Goal: Task Accomplishment & Management: Manage account settings

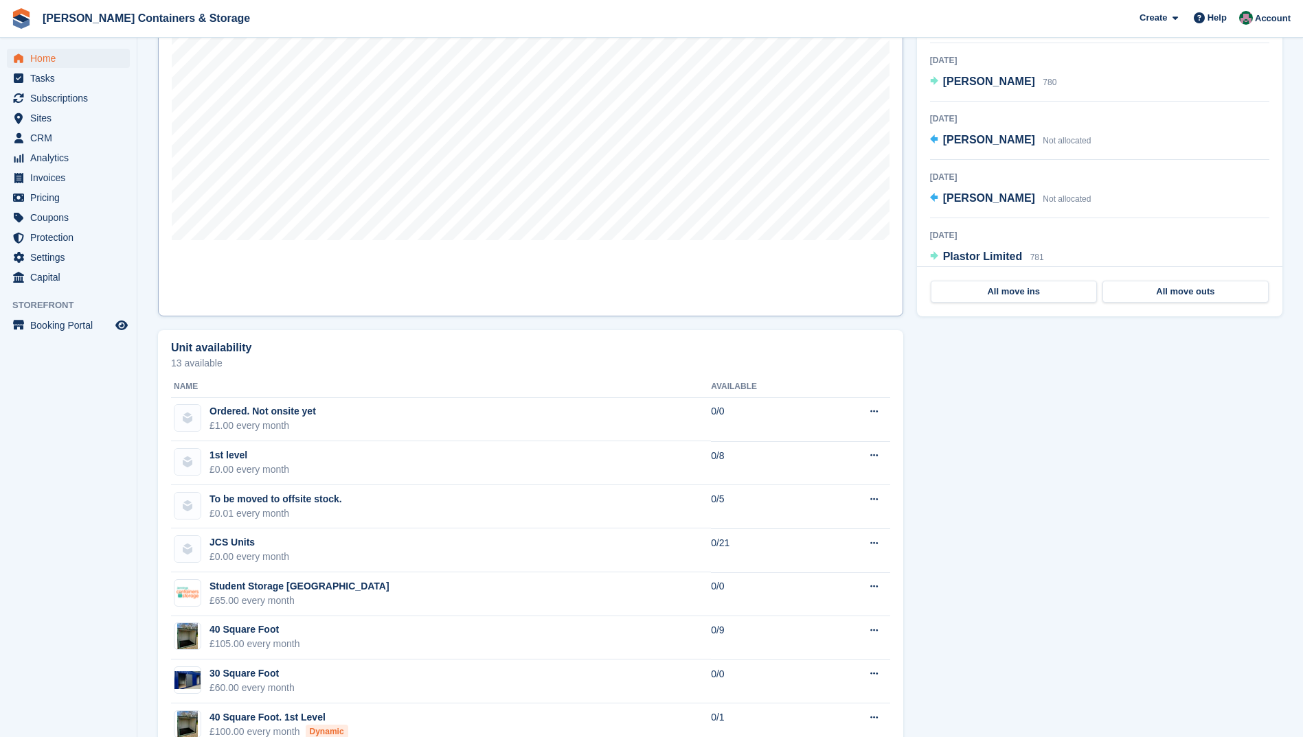
scroll to position [612, 0]
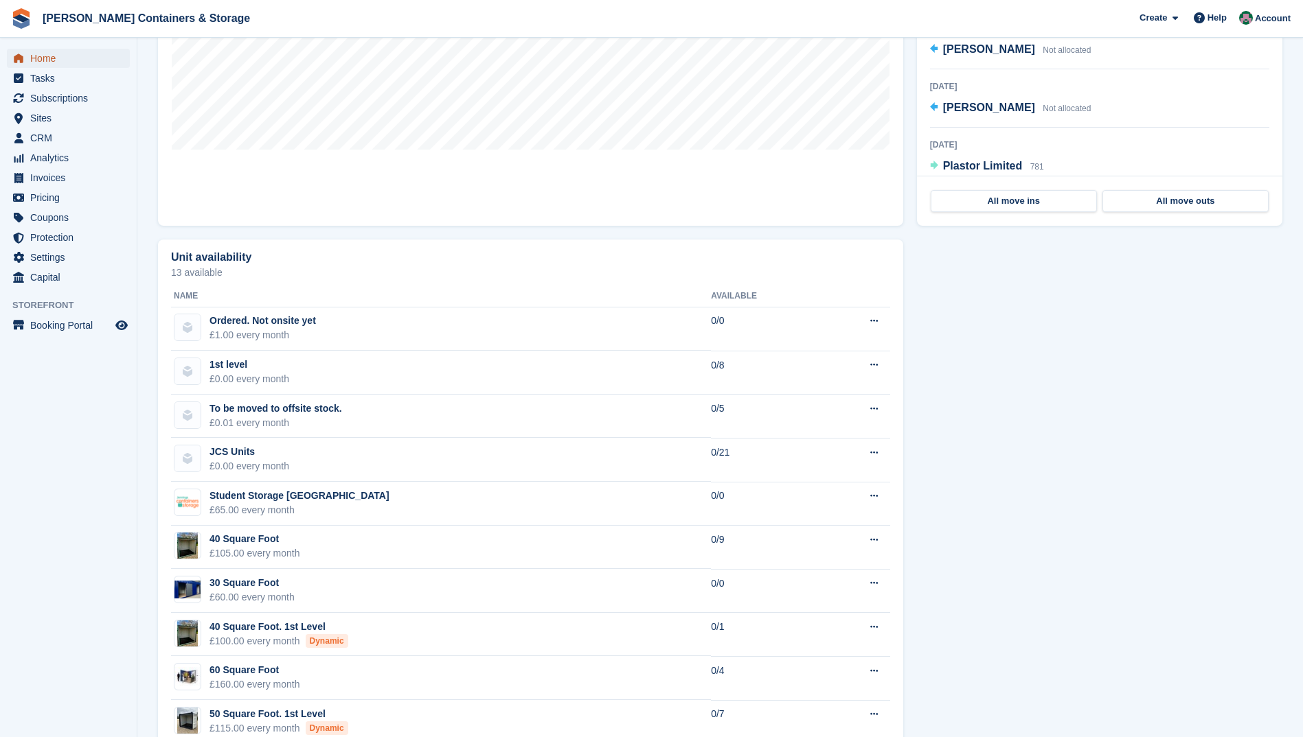
click at [47, 56] on span "Home" at bounding box center [71, 58] width 82 height 19
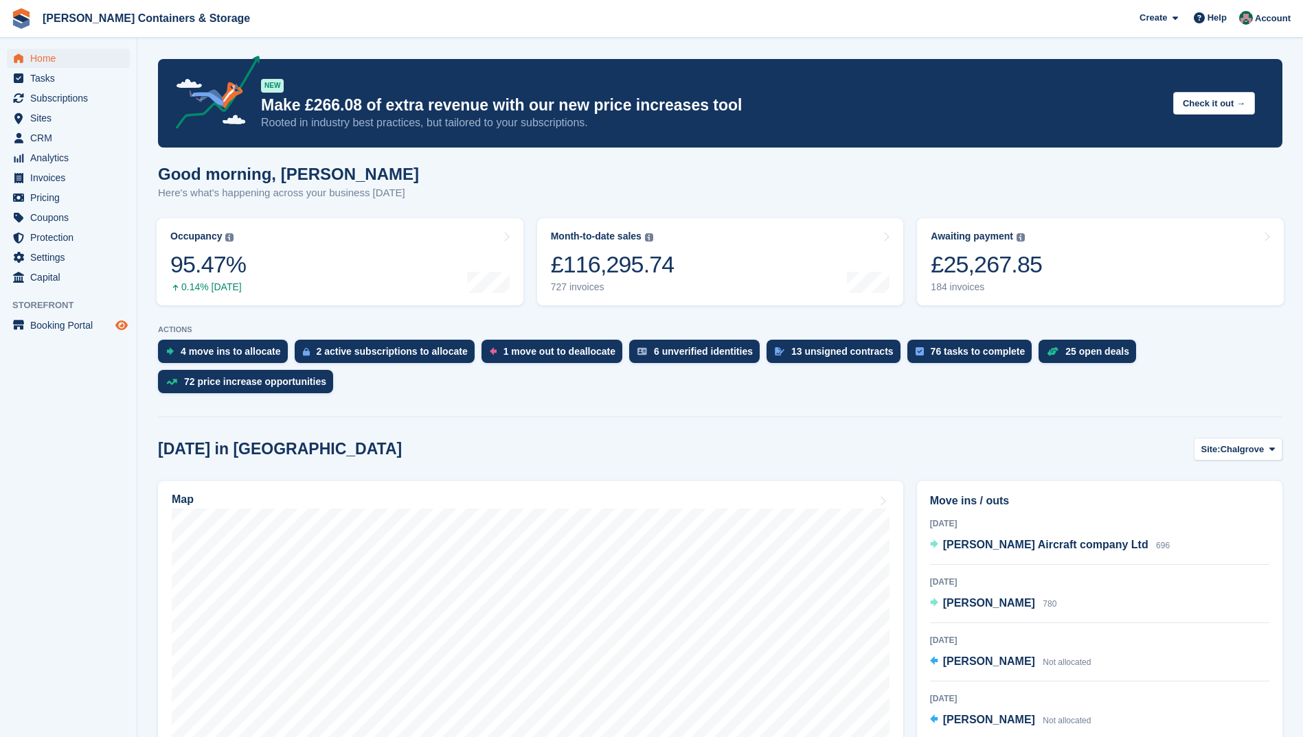
click at [125, 325] on icon "Preview store" at bounding box center [121, 325] width 12 height 11
click at [46, 140] on span "CRM" at bounding box center [71, 137] width 82 height 19
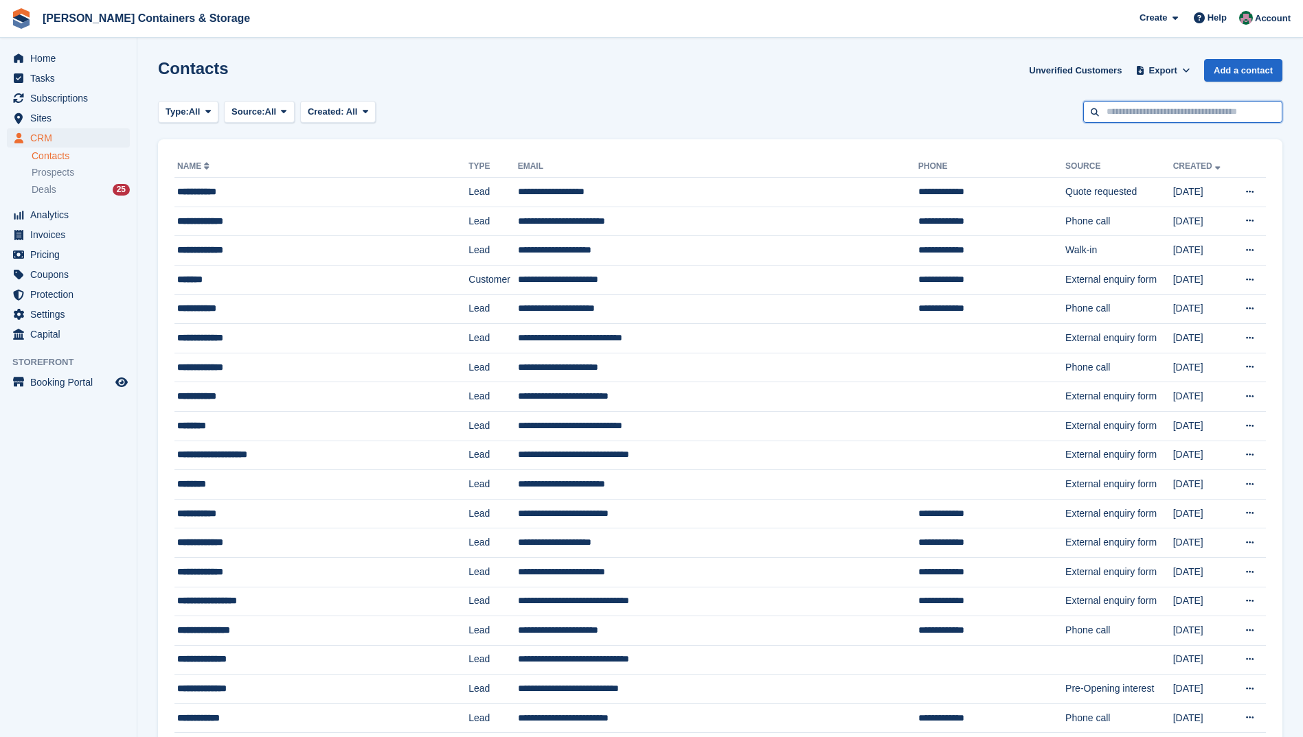
click at [1154, 113] on input "text" at bounding box center [1182, 112] width 199 height 23
type input "*******"
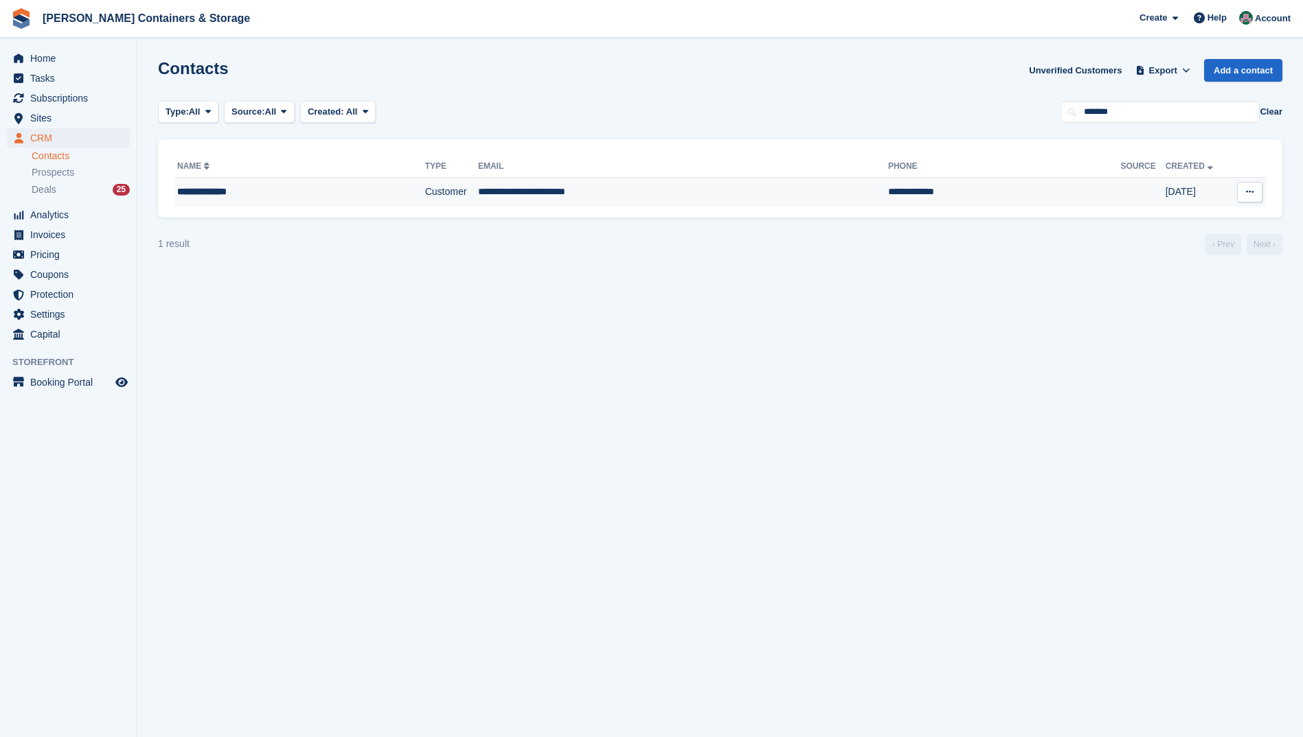
click at [545, 187] on td "**********" at bounding box center [683, 192] width 410 height 29
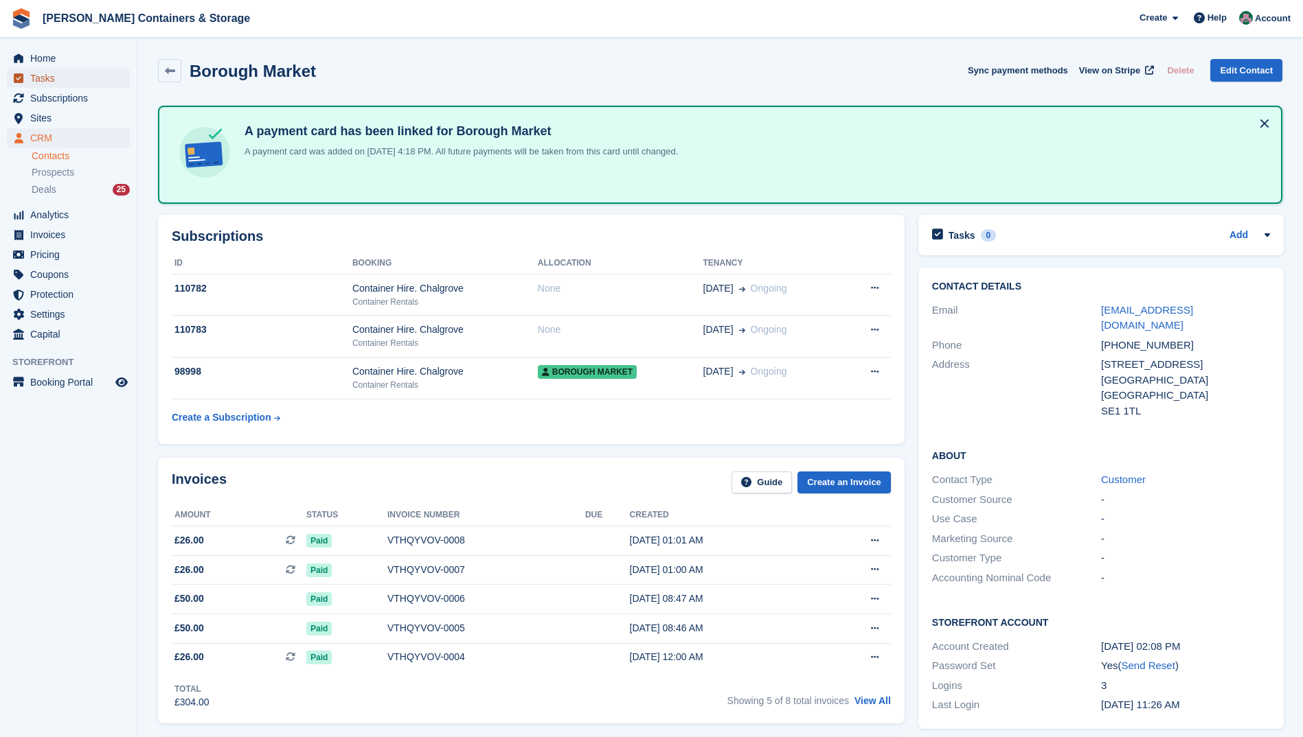
click at [45, 80] on span "Tasks" at bounding box center [71, 78] width 82 height 19
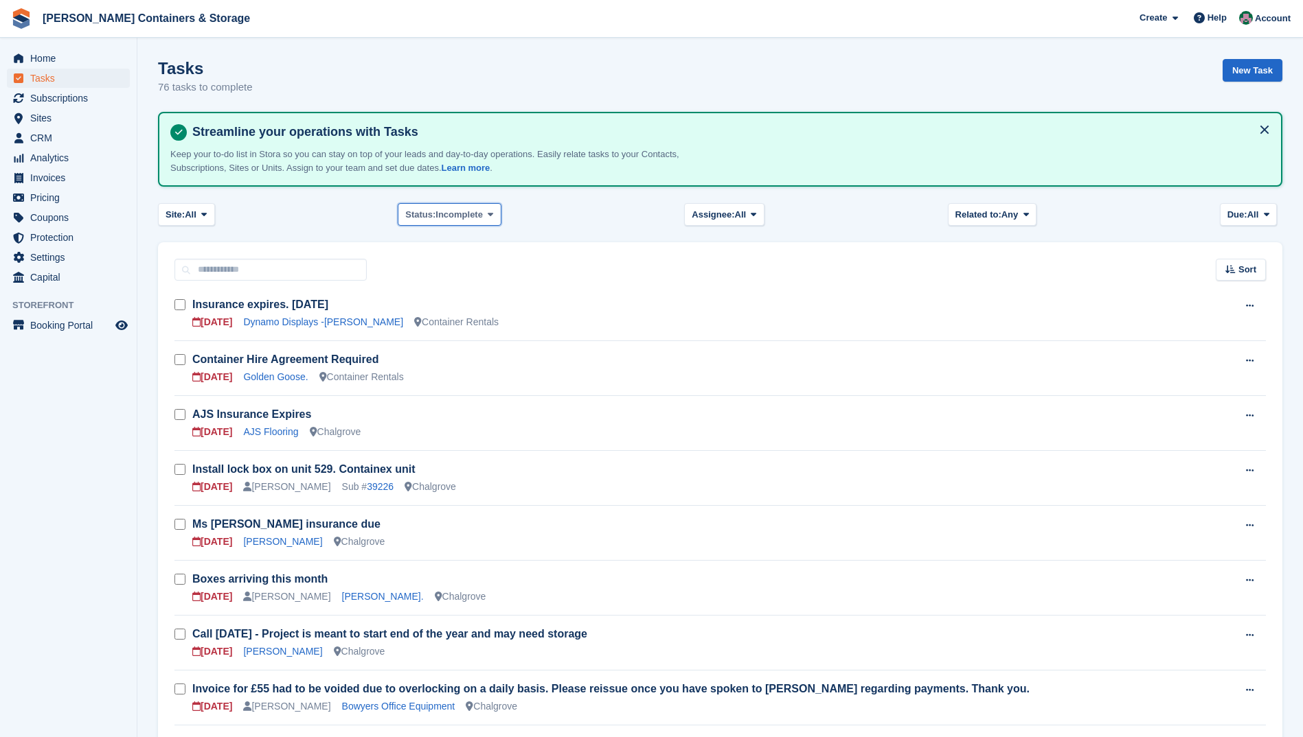
click at [456, 214] on span "Incomplete" at bounding box center [458, 215] width 47 height 14
click at [450, 269] on link "Complete" at bounding box center [463, 272] width 119 height 25
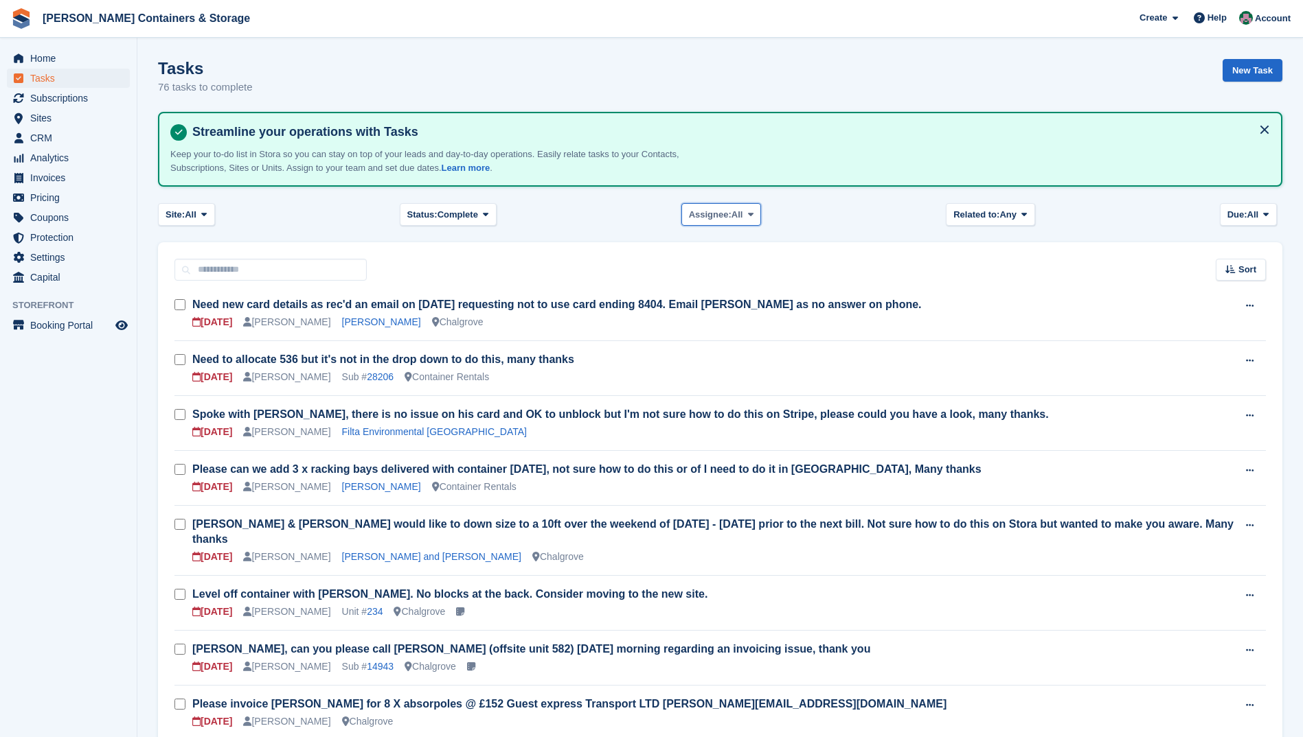
click at [710, 216] on span "Assignee:" at bounding box center [710, 215] width 43 height 14
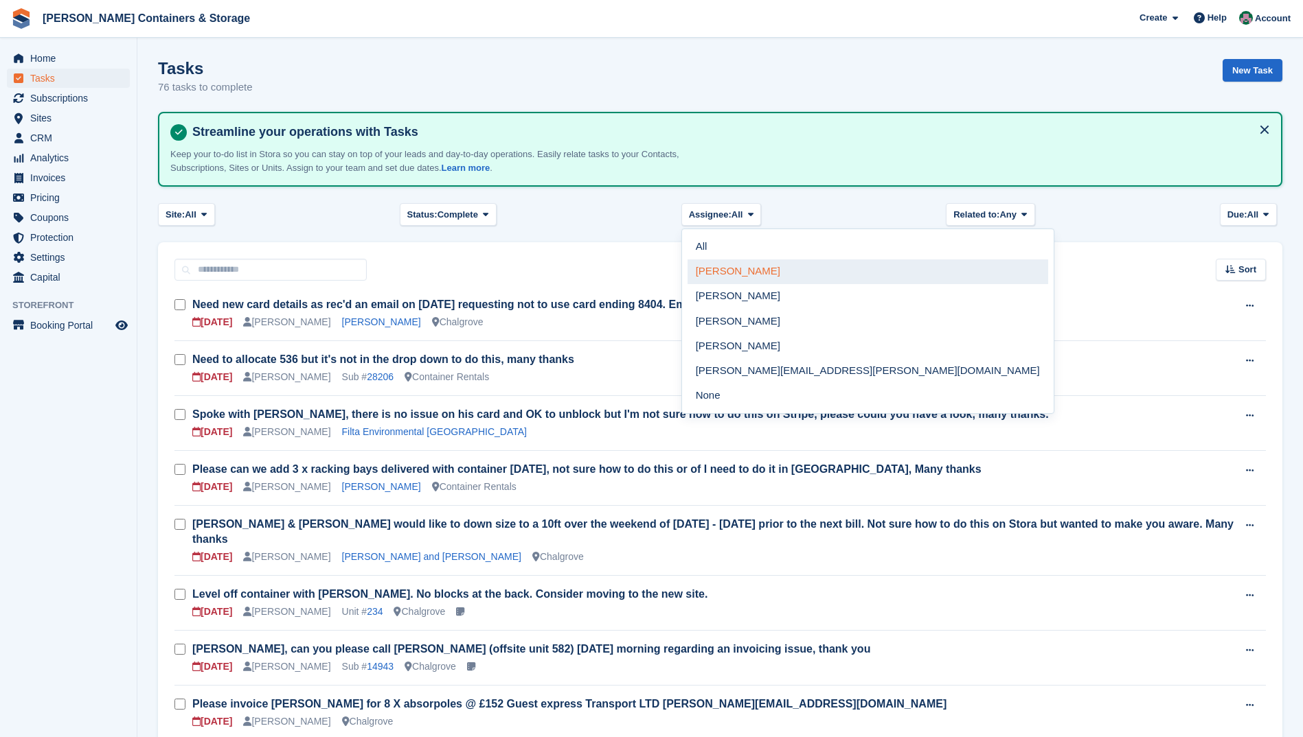
click at [721, 268] on link "[PERSON_NAME]" at bounding box center [867, 272] width 360 height 25
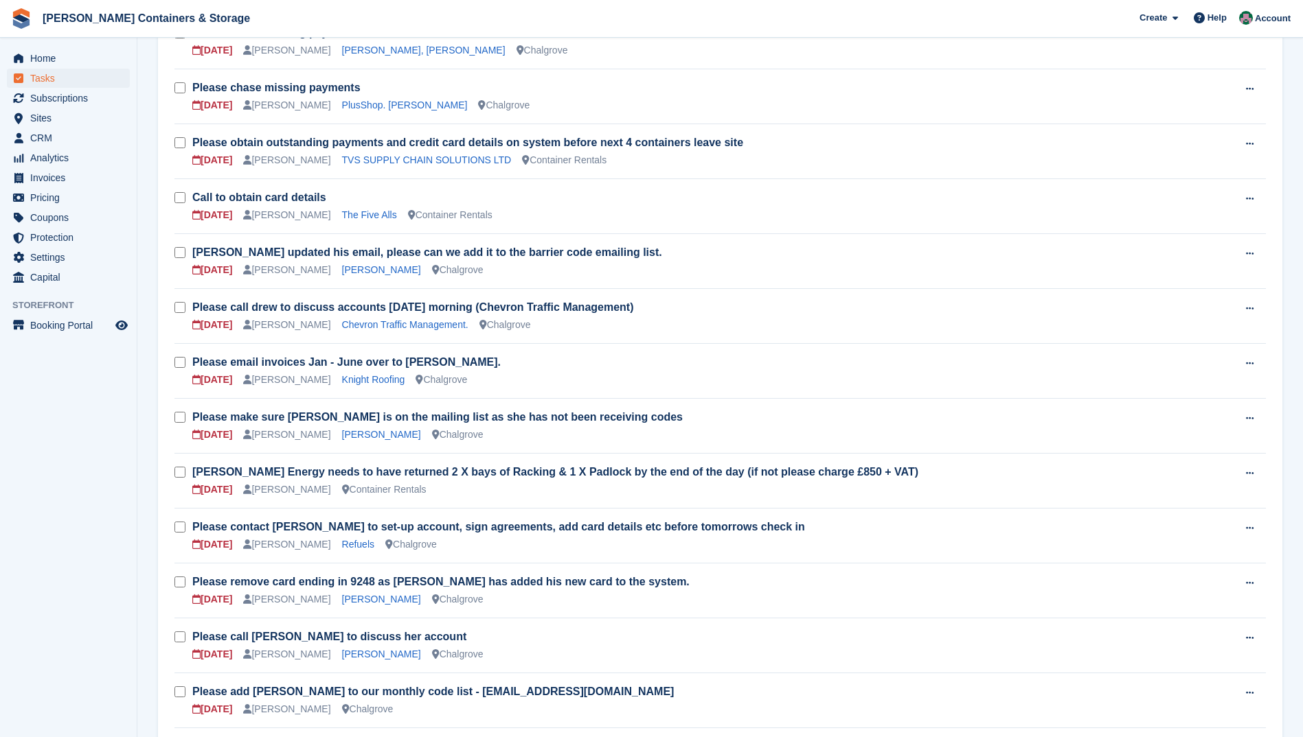
scroll to position [2358, 0]
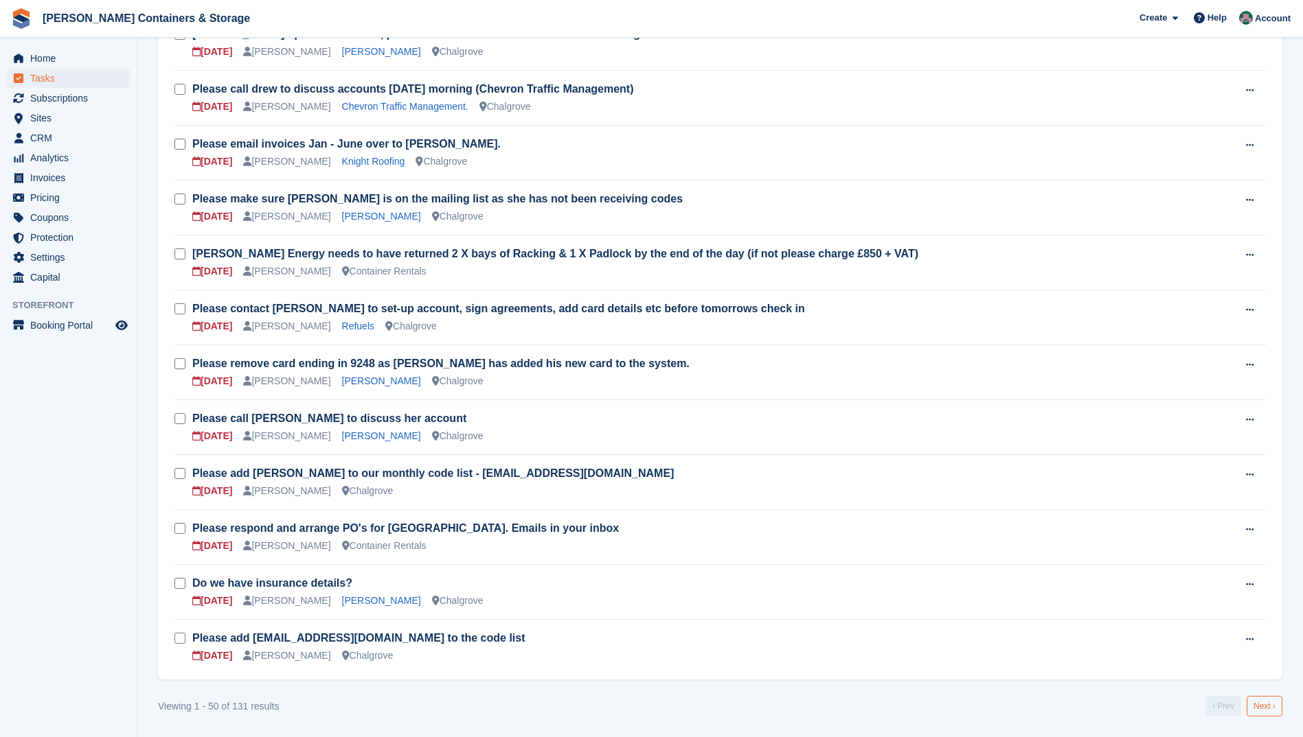
click at [1263, 704] on link "Next ›" at bounding box center [1264, 706] width 36 height 21
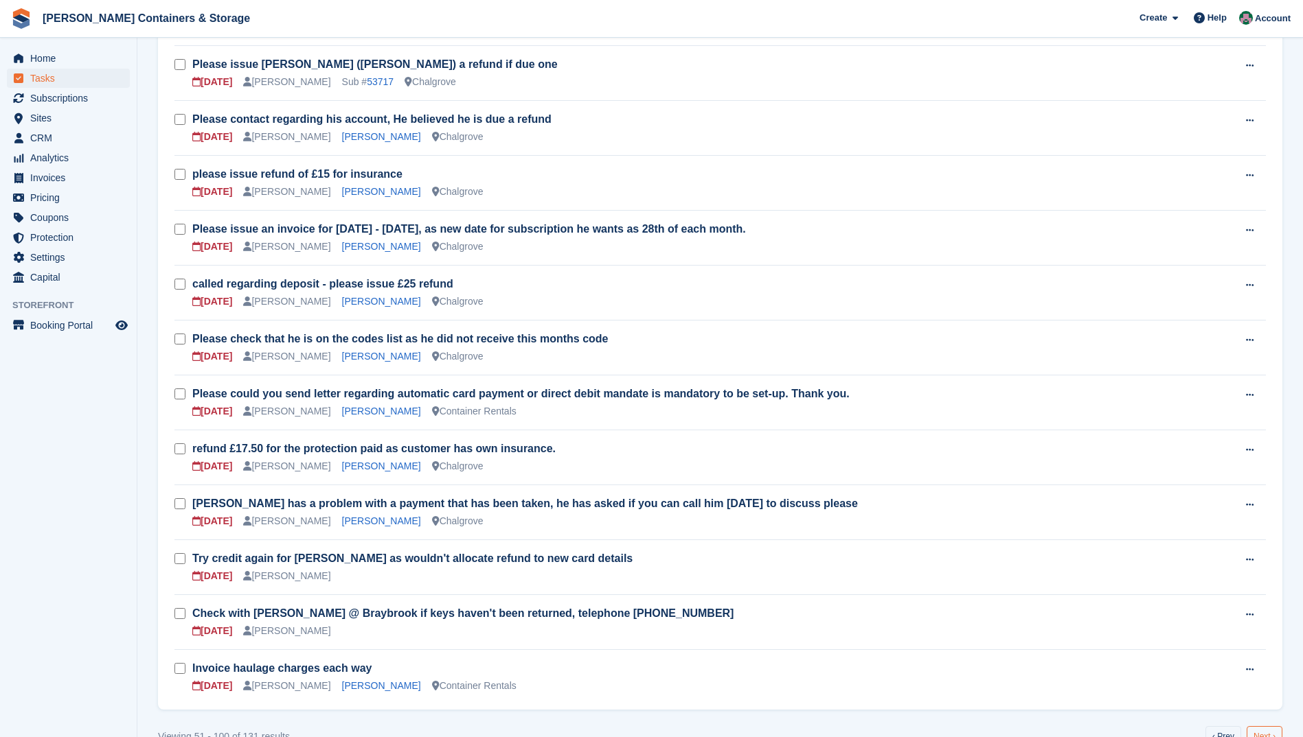
click at [1260, 726] on link "Next ›" at bounding box center [1264, 736] width 36 height 21
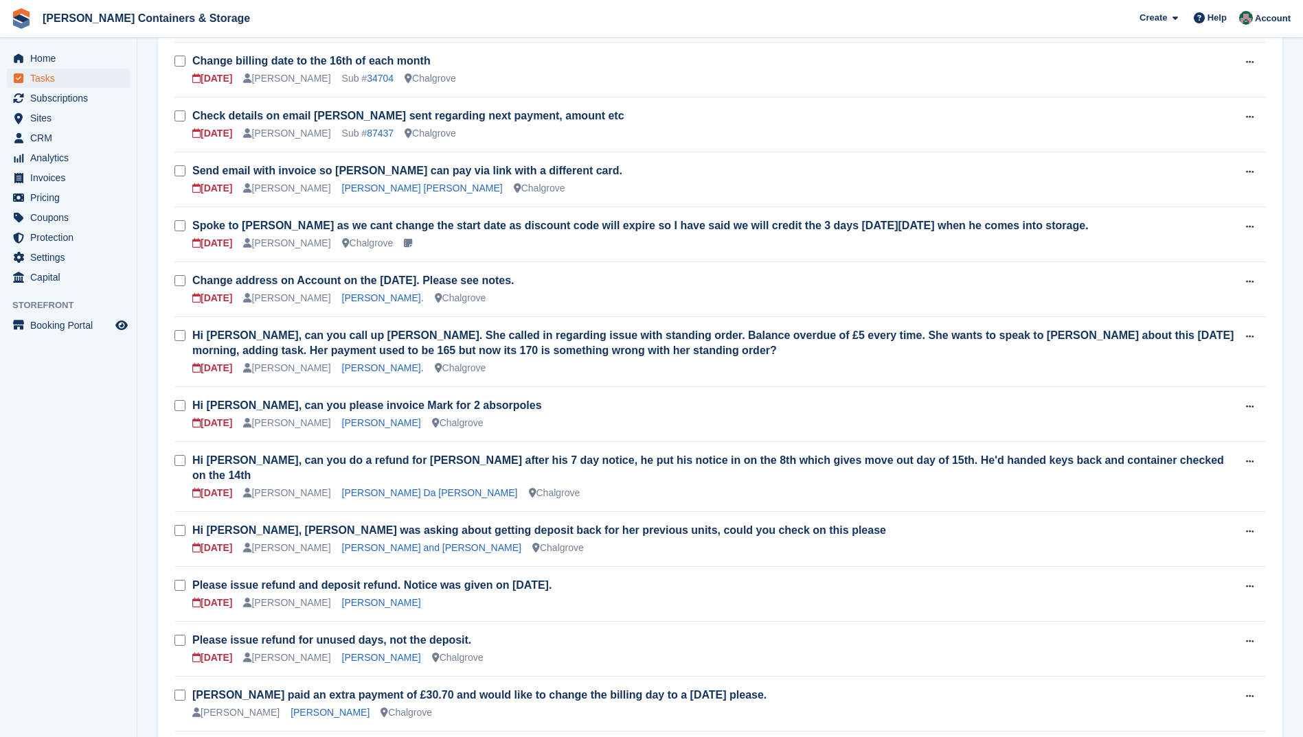
scroll to position [1344, 0]
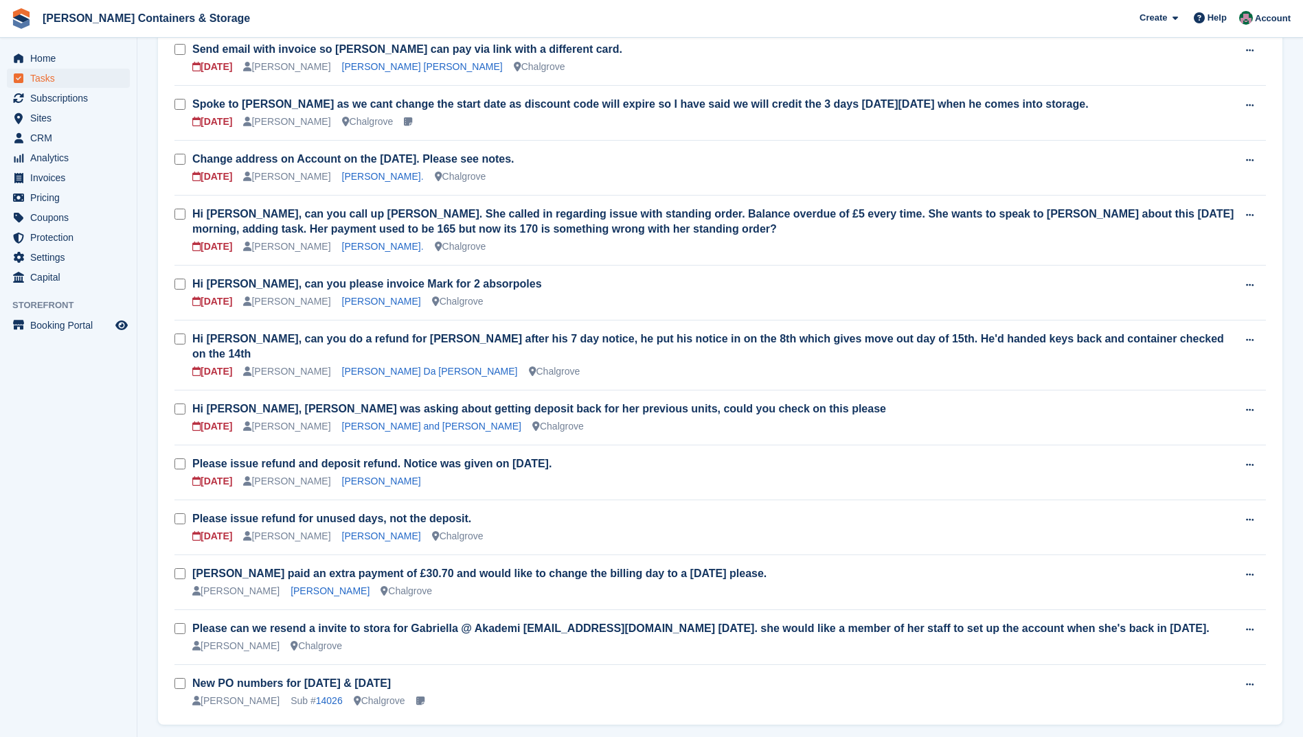
drag, startPoint x: 332, startPoint y: 772, endPoint x: -3, endPoint y: 772, distance: 335.1
click at [36, 137] on span "CRM" at bounding box center [71, 137] width 82 height 19
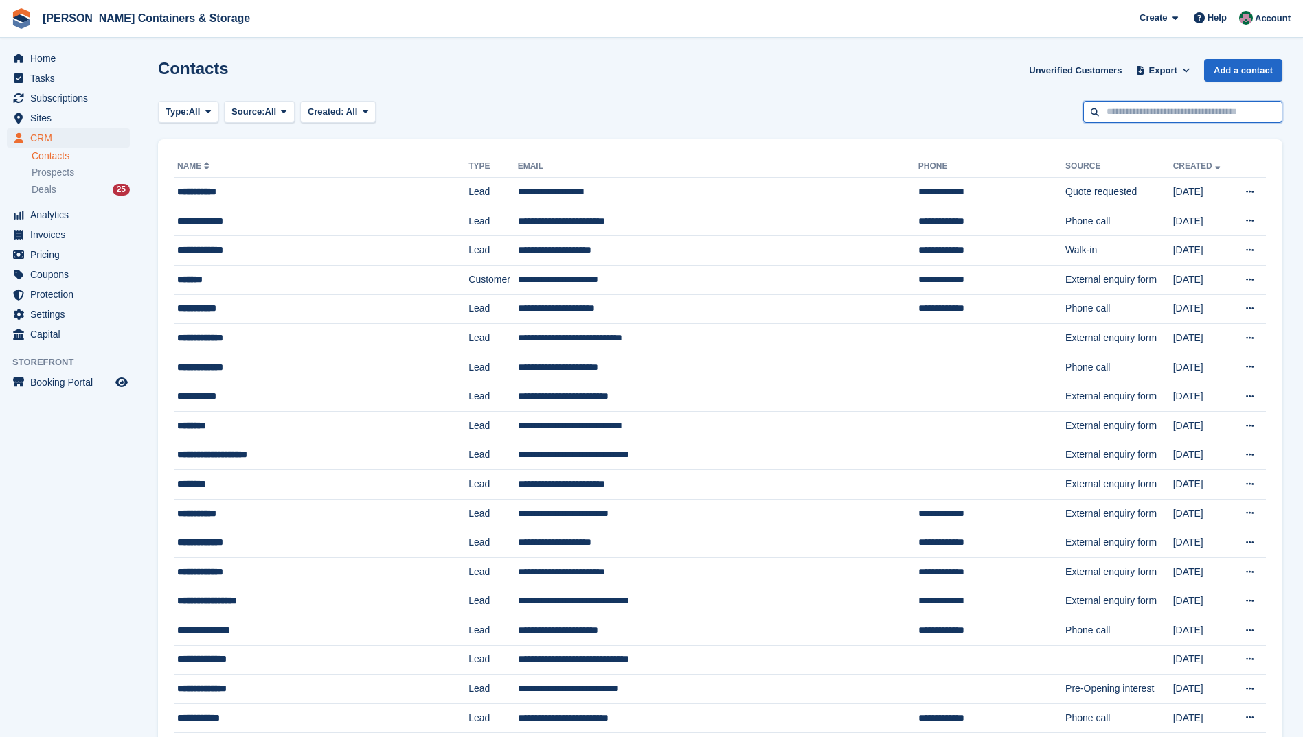
click at [1182, 117] on input "text" at bounding box center [1182, 112] width 199 height 23
type input "*******"
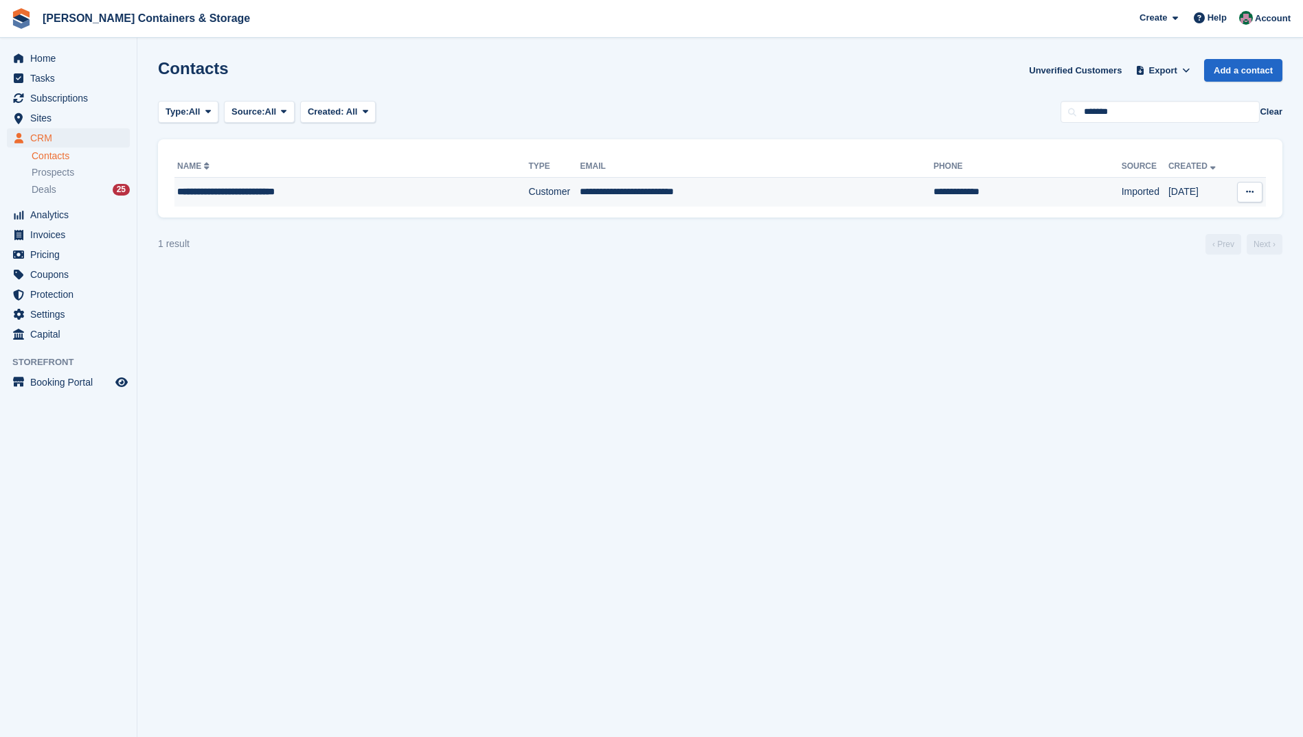
click at [599, 190] on td "**********" at bounding box center [756, 192] width 353 height 29
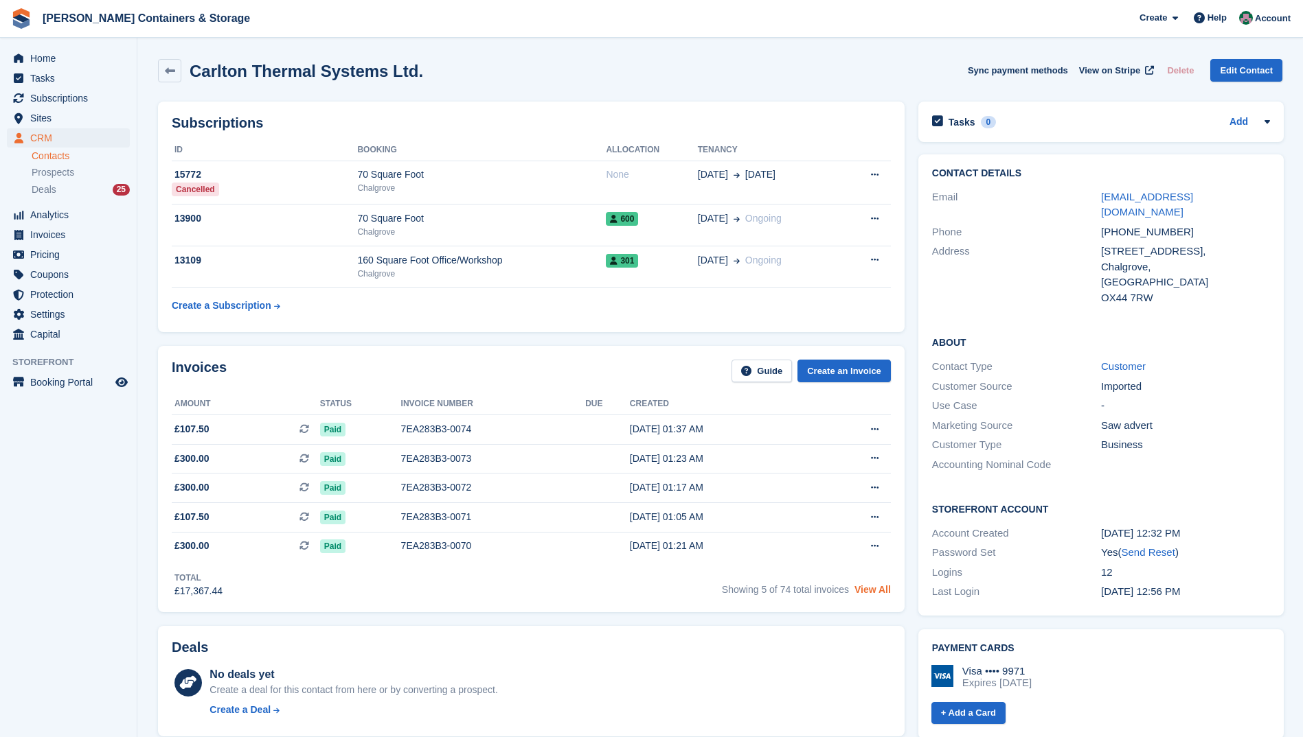
click at [872, 592] on link "View All" at bounding box center [872, 589] width 36 height 11
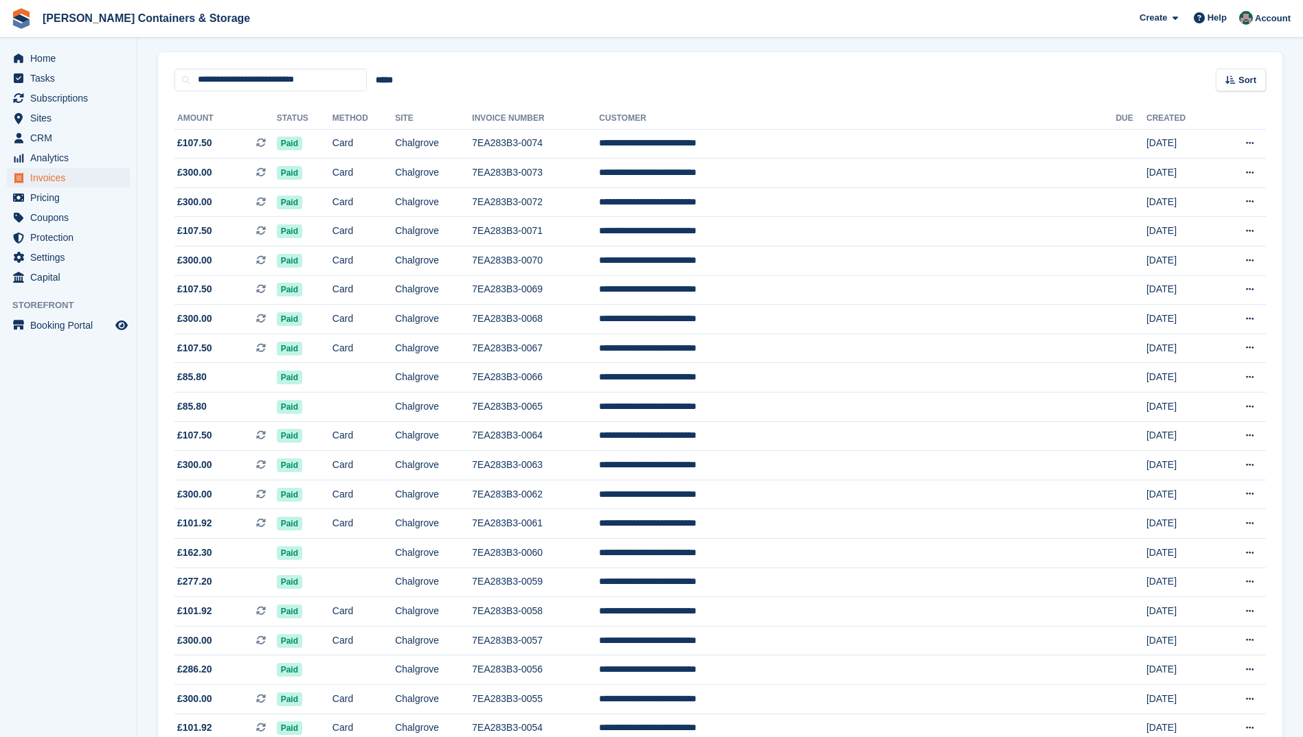
scroll to position [98, 0]
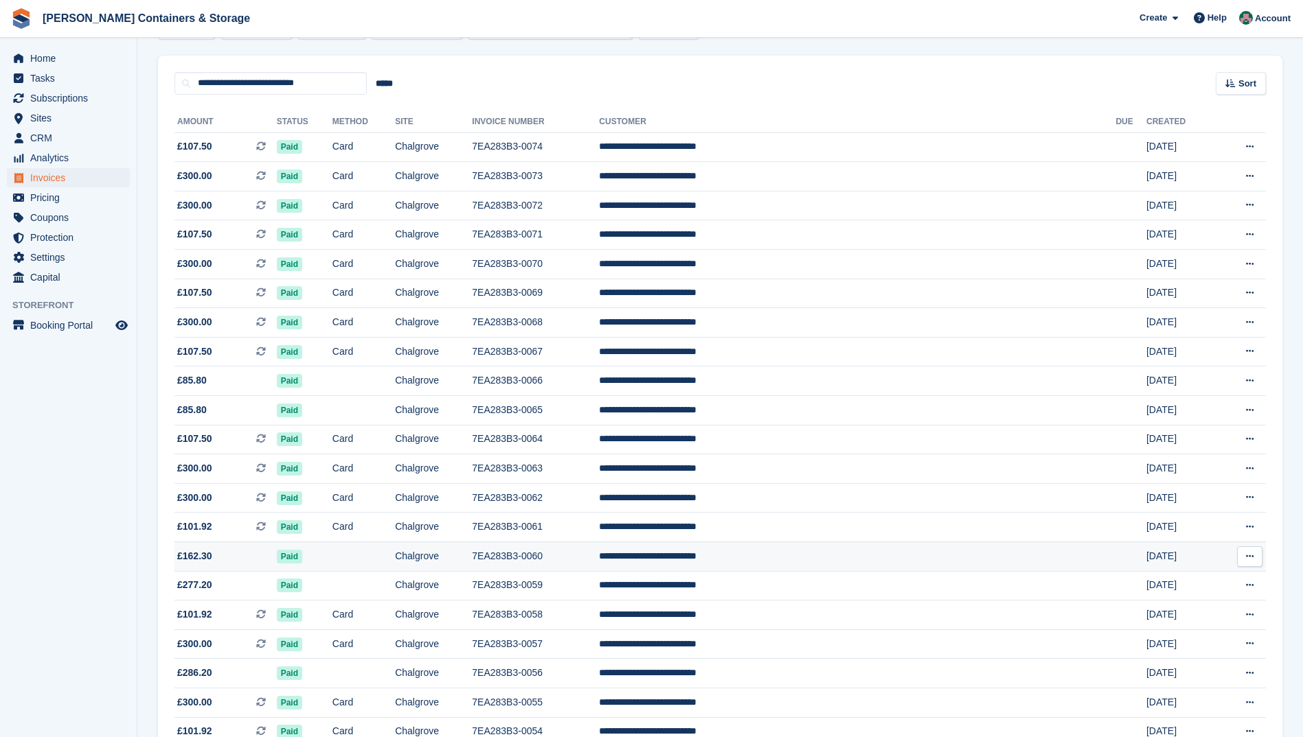
click at [791, 552] on td "**********" at bounding box center [857, 557] width 516 height 30
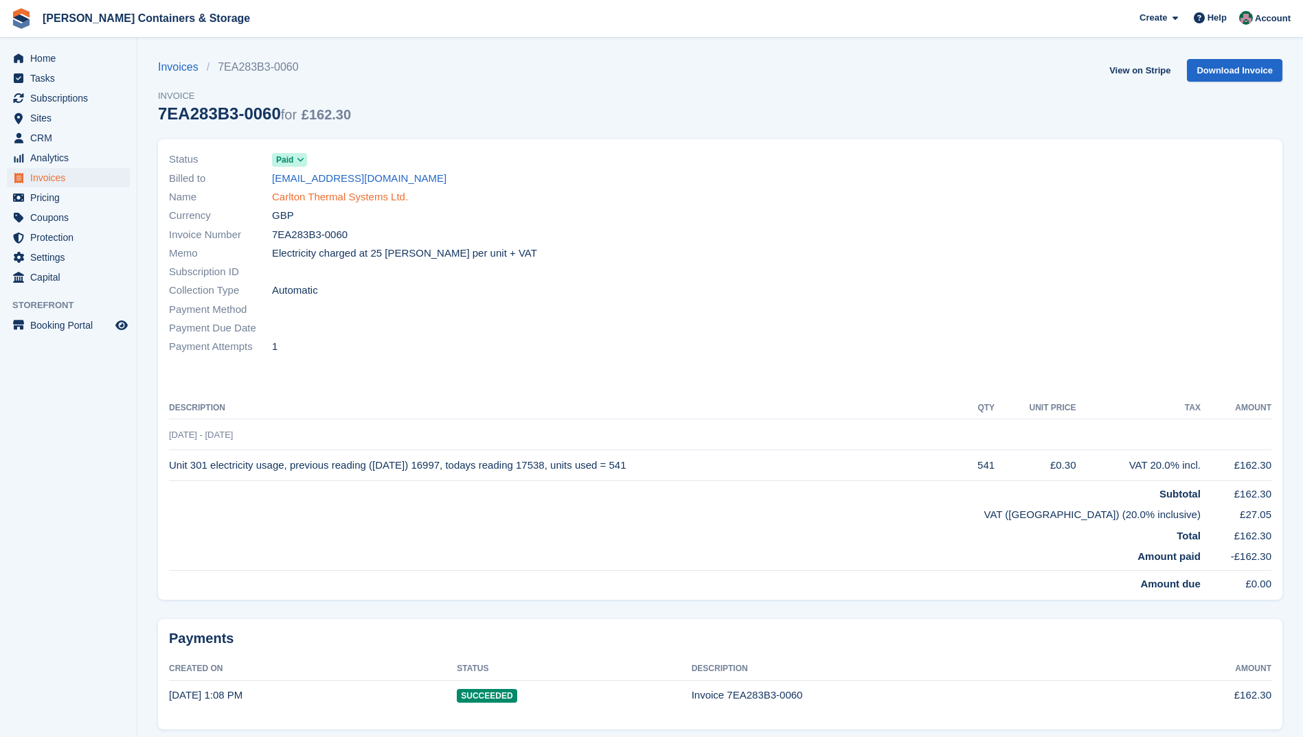
click at [317, 199] on link "Carlton Thermal Systems Ltd." at bounding box center [340, 198] width 136 height 16
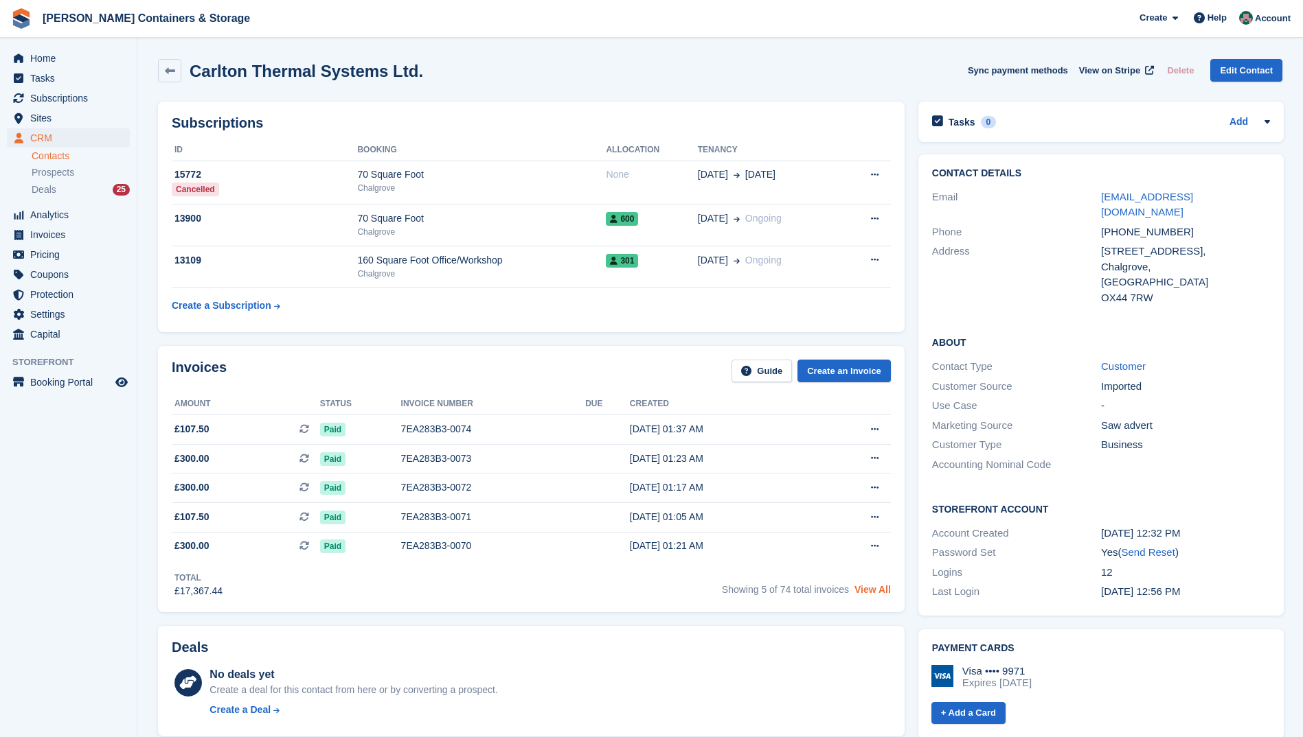
click at [869, 591] on link "View All" at bounding box center [872, 589] width 36 height 11
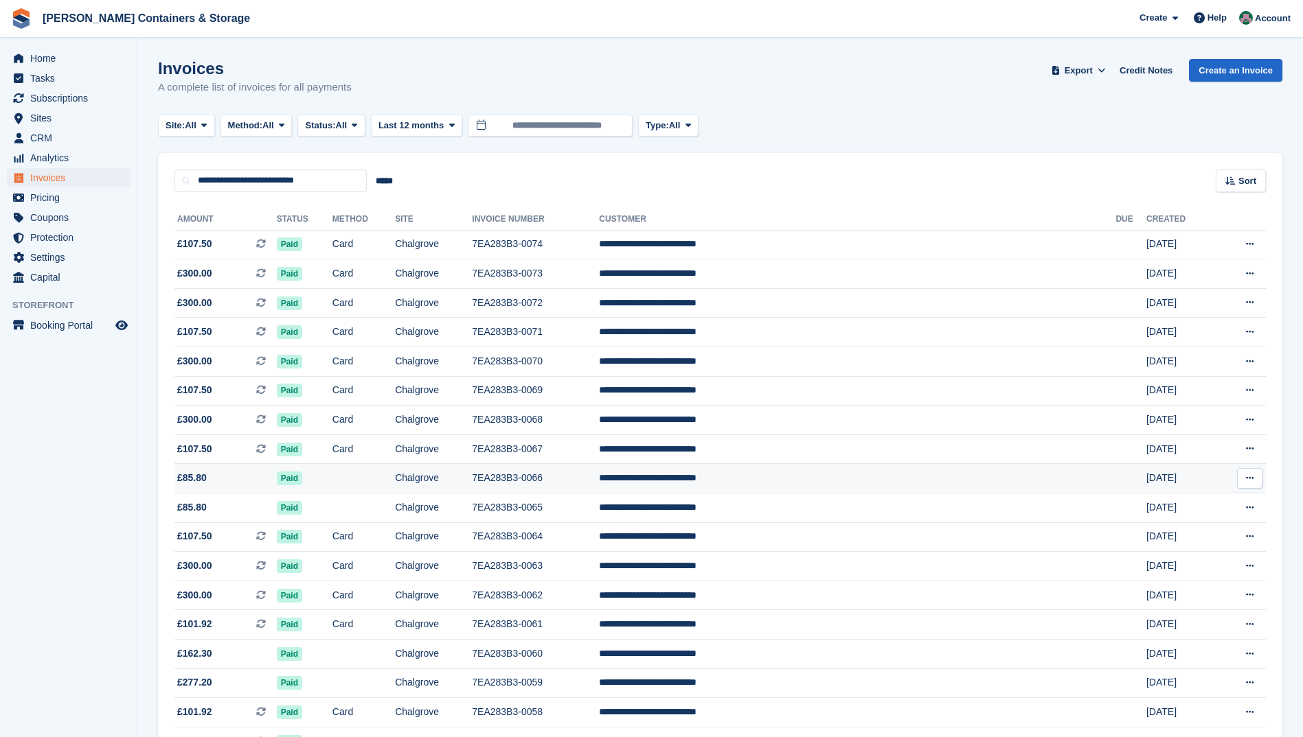
click at [239, 477] on span "£85.80" at bounding box center [225, 478] width 102 height 14
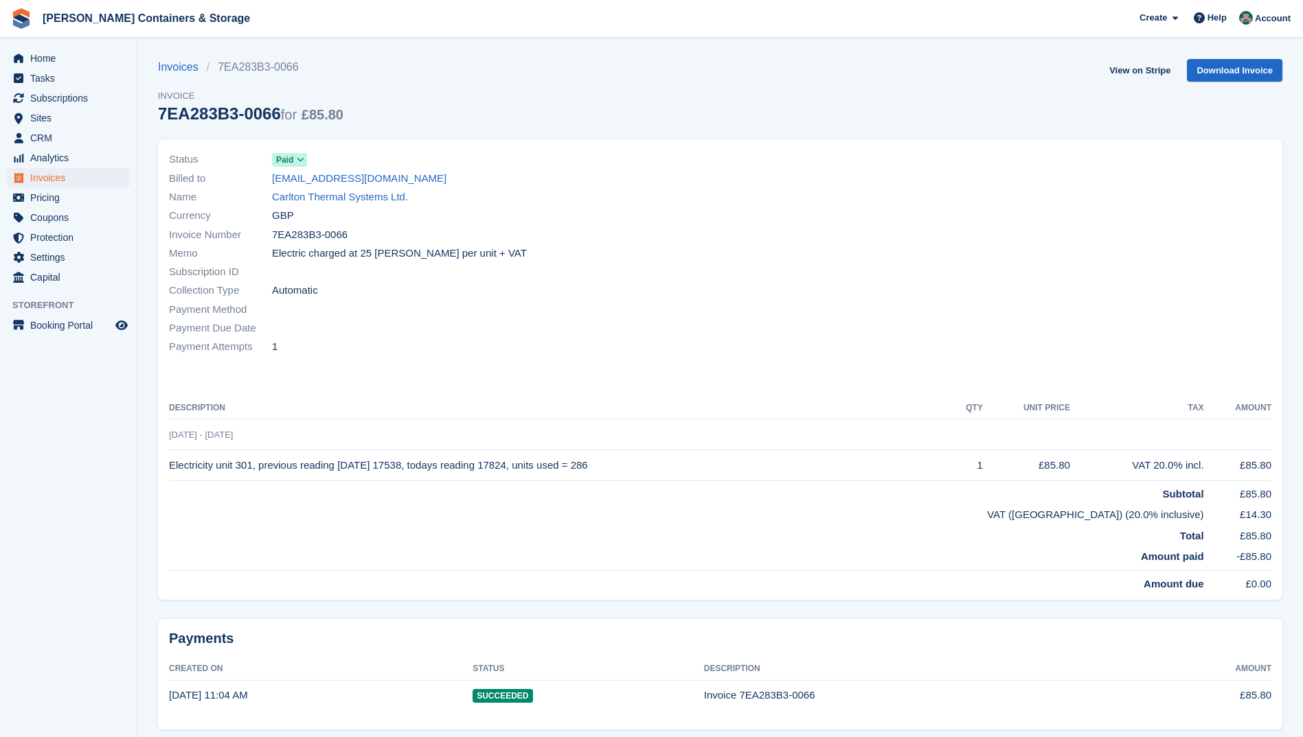
scroll to position [38, 0]
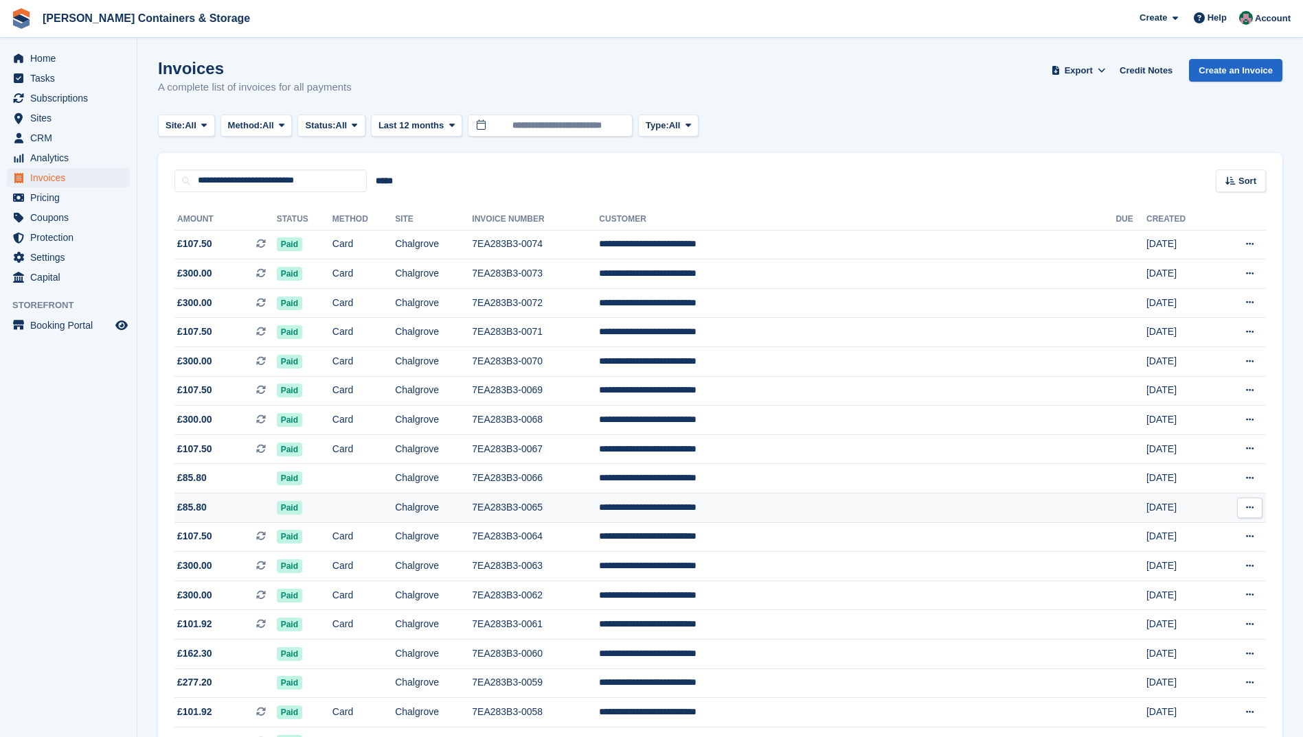
click at [472, 507] on td "Chalgrove" at bounding box center [433, 509] width 77 height 30
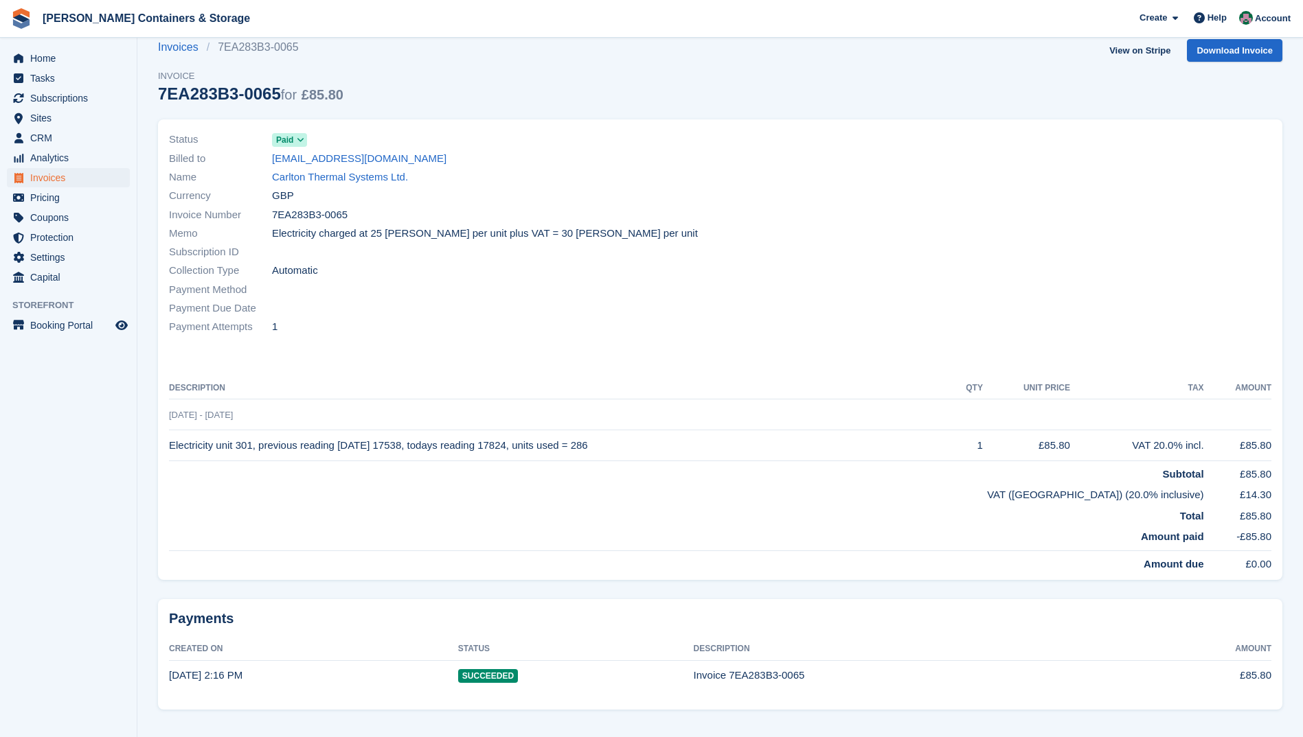
scroll to position [38, 0]
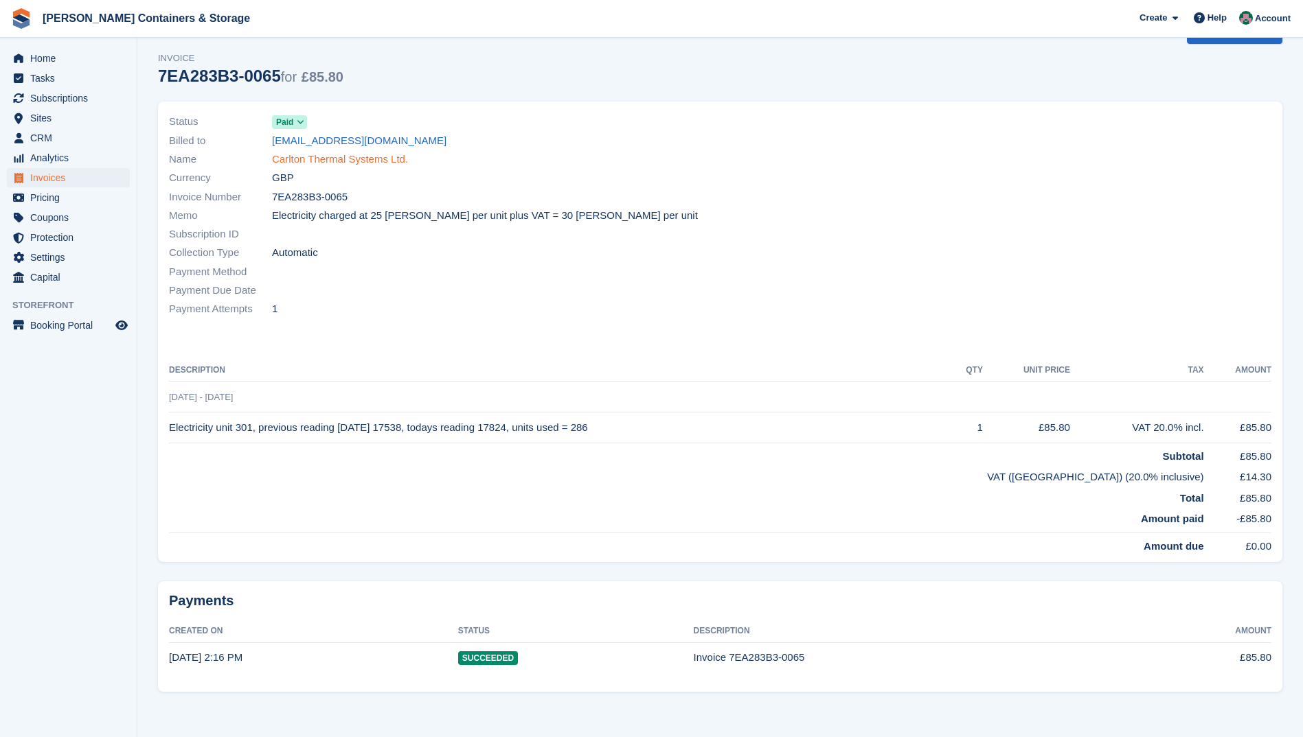
click at [320, 159] on link "Carlton Thermal Systems Ltd." at bounding box center [340, 160] width 136 height 16
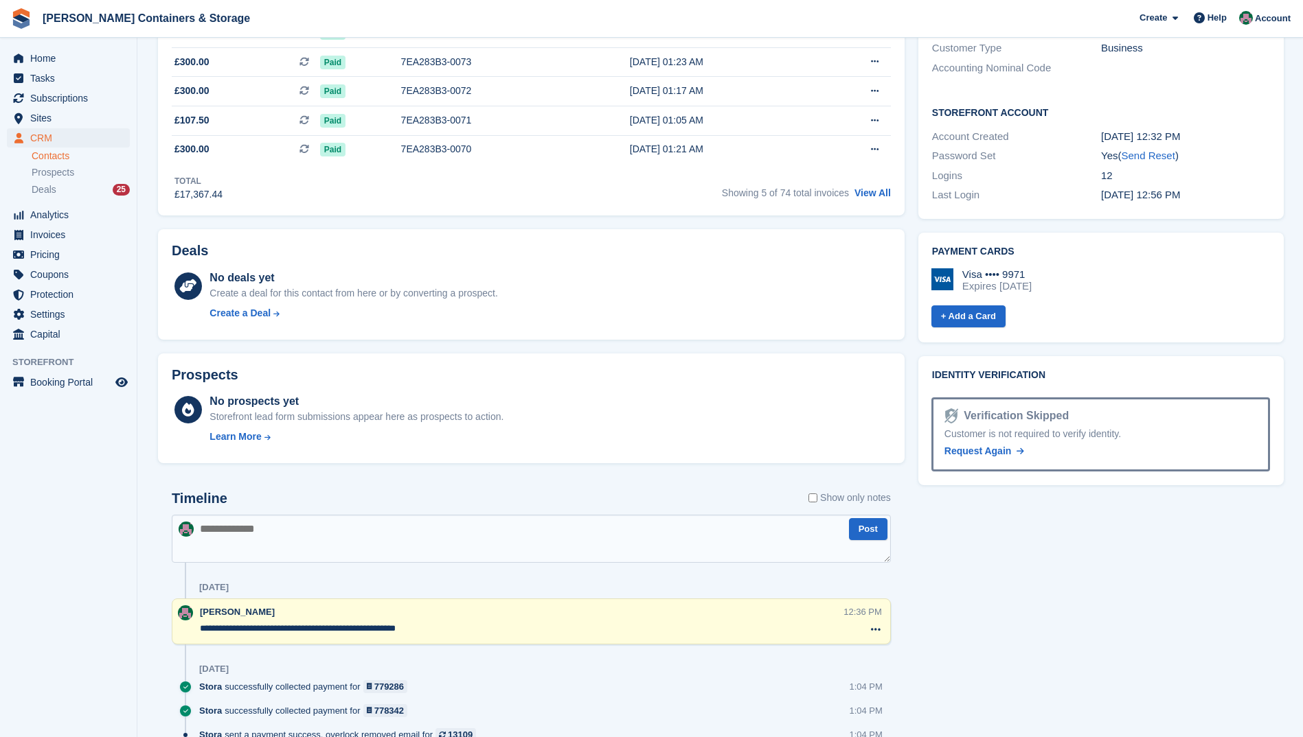
scroll to position [415, 0]
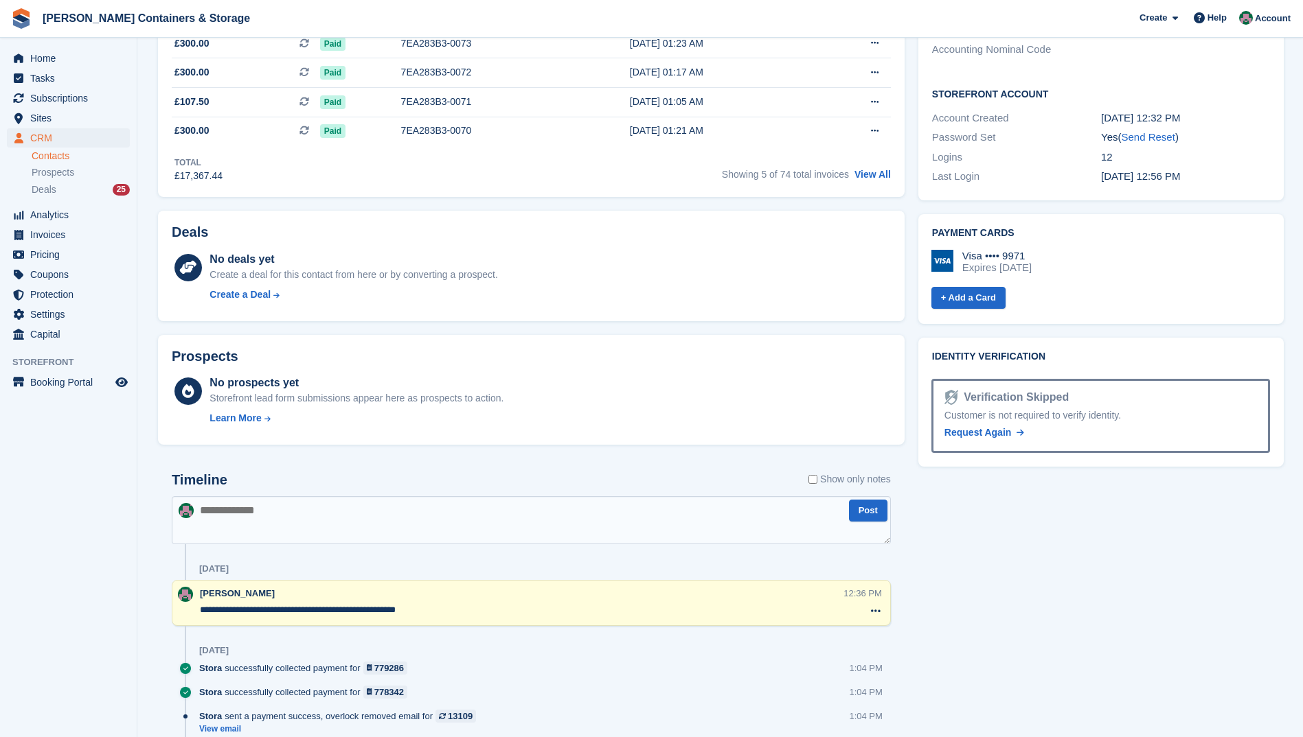
click at [227, 517] on textarea at bounding box center [531, 520] width 719 height 48
paste textarea "**********"
type textarea "**********"
click at [865, 513] on button "Post" at bounding box center [868, 511] width 38 height 23
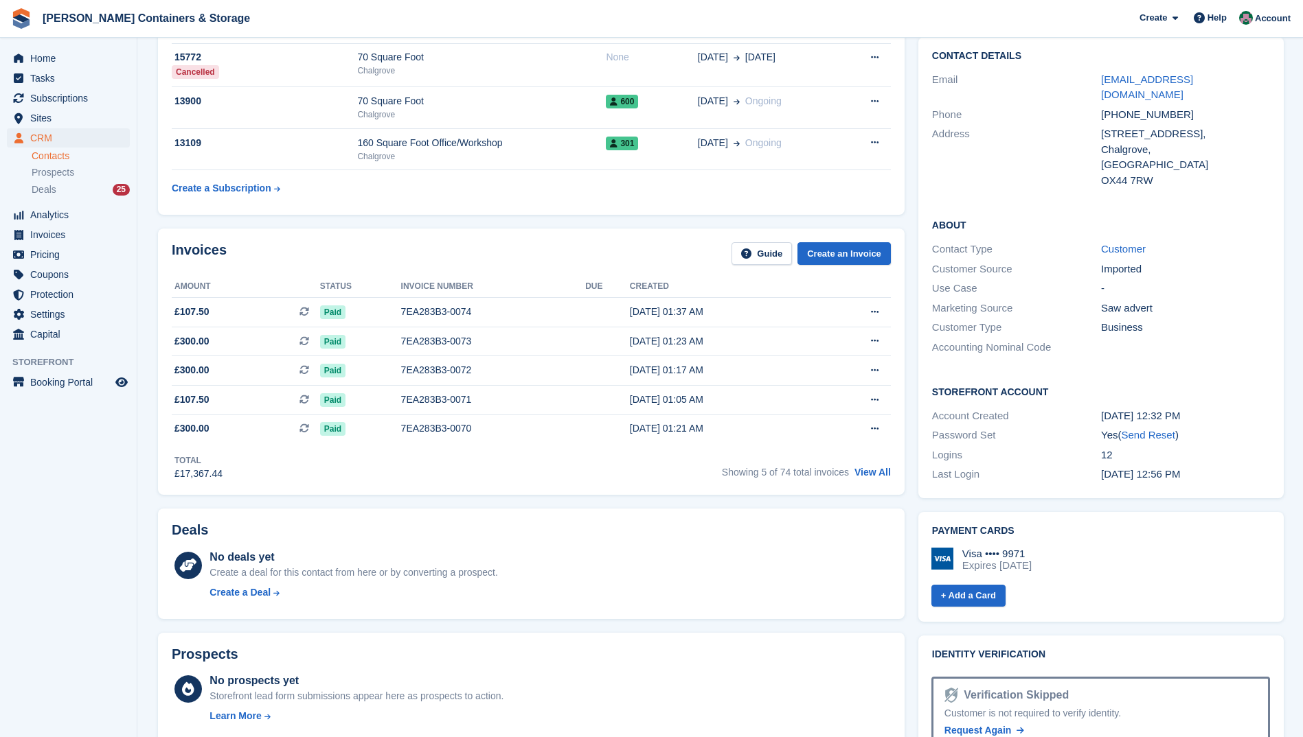
scroll to position [0, 0]
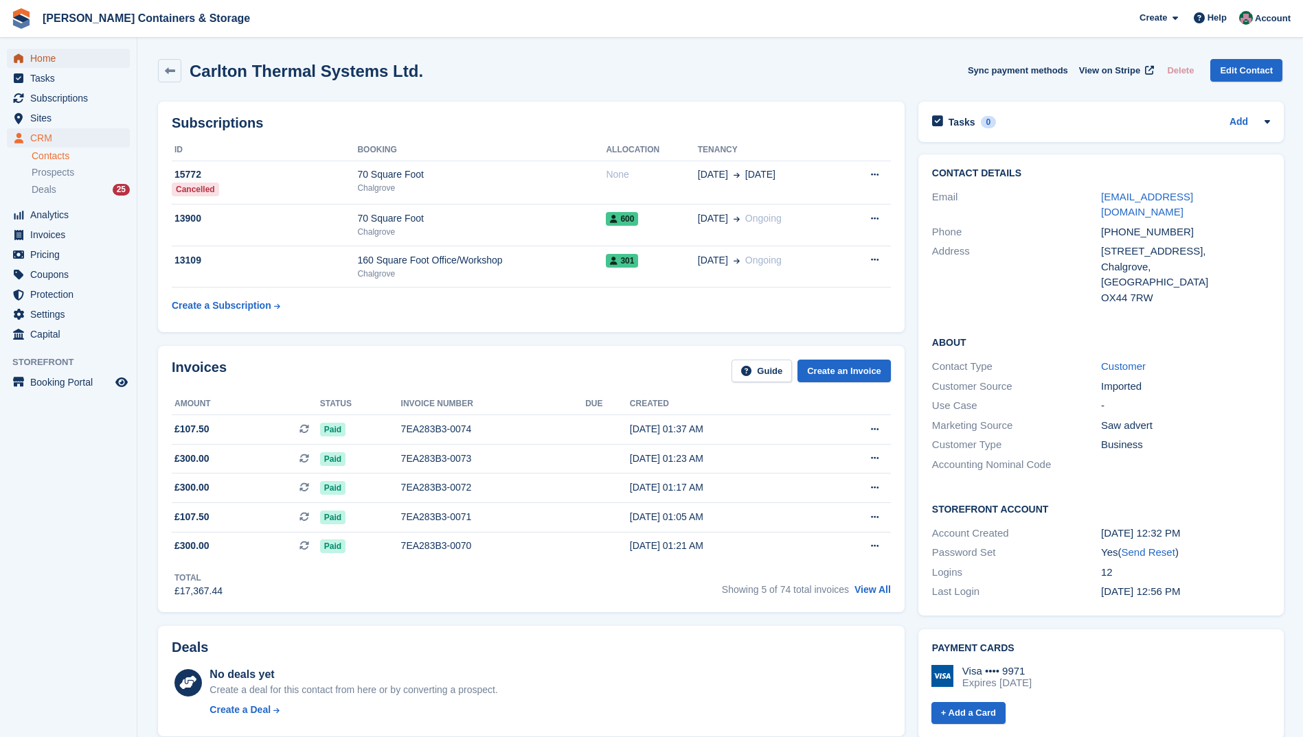
click at [40, 55] on span "Home" at bounding box center [71, 58] width 82 height 19
